Goal: Check status: Check status

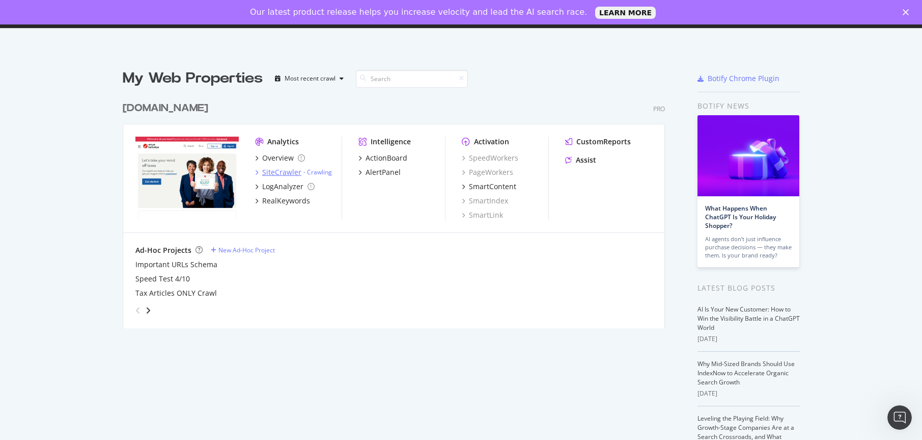
click at [276, 170] on div "SiteCrawler" at bounding box center [281, 172] width 39 height 10
